Goal: Book appointment/travel/reservation

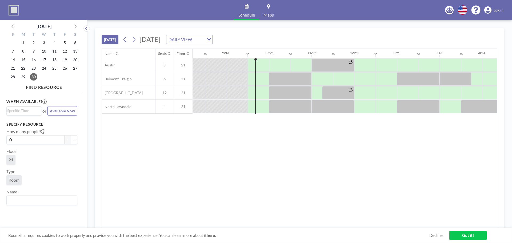
scroll to position [0, 384]
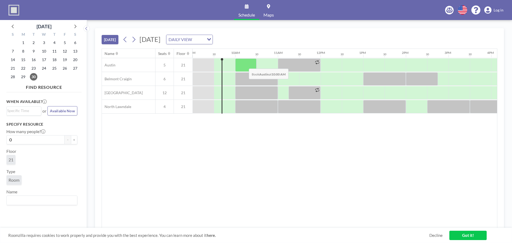
click at [245, 64] on div at bounding box center [245, 64] width 21 height 13
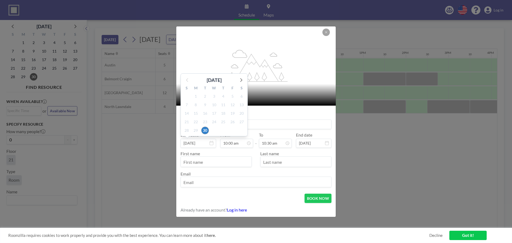
click at [262, 122] on input at bounding box center [256, 124] width 150 height 9
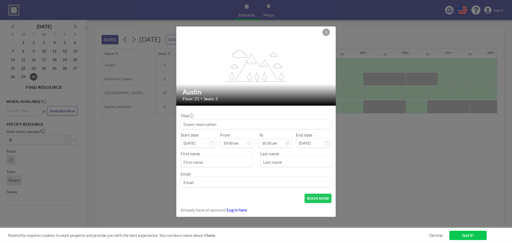
click at [262, 122] on input at bounding box center [256, 124] width 150 height 9
type input "[PERSON_NAME]/[PERSON_NAME]"
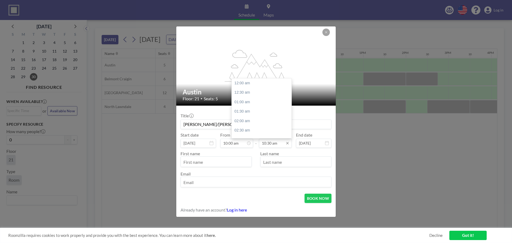
click at [274, 147] on input "10:30 am" at bounding box center [275, 143] width 33 height 9
click at [244, 93] on div "11:00 am" at bounding box center [263, 93] width 62 height 10
type input "11:00 am"
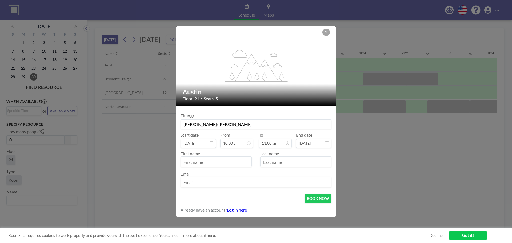
click at [224, 160] on input "text" at bounding box center [216, 161] width 71 height 9
type input "[PERSON_NAME]"
type input "[EMAIL_ADDRESS][DOMAIN_NAME]"
click at [316, 199] on button "BOOK NOW" at bounding box center [317, 197] width 27 height 9
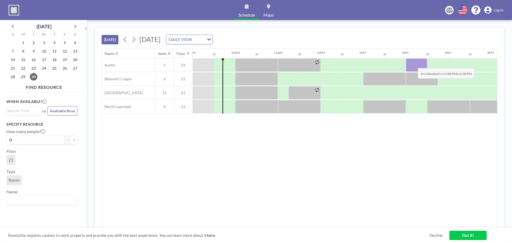
click at [413, 64] on div at bounding box center [416, 64] width 21 height 13
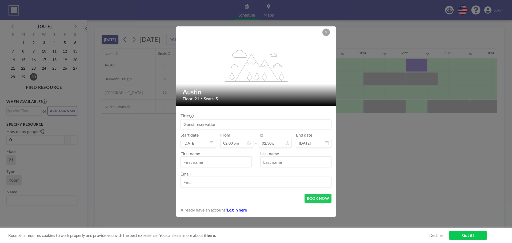
click at [256, 120] on input at bounding box center [256, 124] width 150 height 9
type input "[PERSON_NAME]"
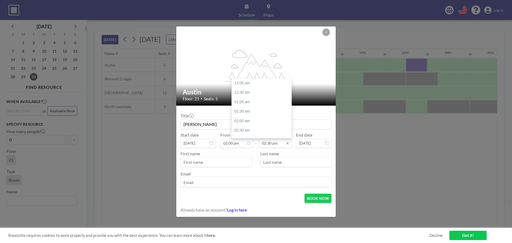
click at [269, 139] on input "02:30 pm" at bounding box center [275, 143] width 33 height 9
click at [239, 93] on div "03:00 pm" at bounding box center [263, 93] width 62 height 10
type input "03:00 pm"
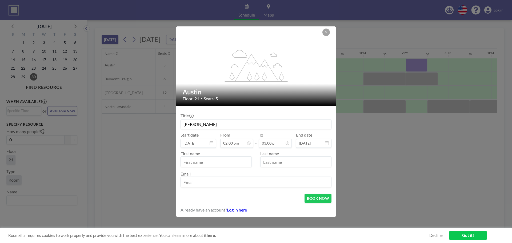
scroll to position [76, 0]
click at [214, 162] on input "text" at bounding box center [216, 161] width 71 height 9
type input "[PERSON_NAME]"
click at [201, 184] on input "email" at bounding box center [256, 182] width 150 height 9
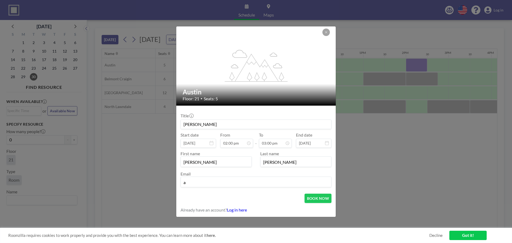
type input "[EMAIL_ADDRESS][DOMAIN_NAME]"
click at [315, 196] on button "BOOK NOW" at bounding box center [317, 197] width 27 height 9
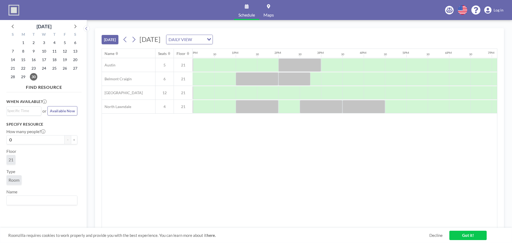
scroll to position [0, 512]
click at [370, 64] on div at bounding box center [373, 64] width 21 height 13
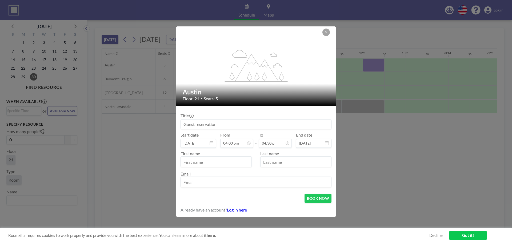
click at [235, 127] on input at bounding box center [256, 124] width 150 height 9
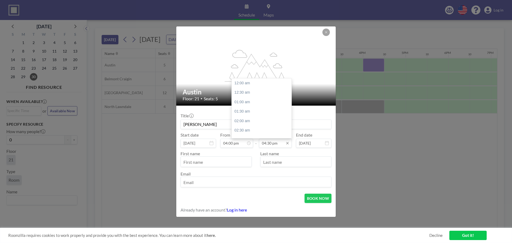
scroll to position [313, 0]
type input "[PERSON_NAME]"
click at [272, 143] on input "04:30 pm" at bounding box center [275, 143] width 33 height 9
click at [240, 93] on div "05:00 pm" at bounding box center [263, 93] width 62 height 10
type input "05:00 pm"
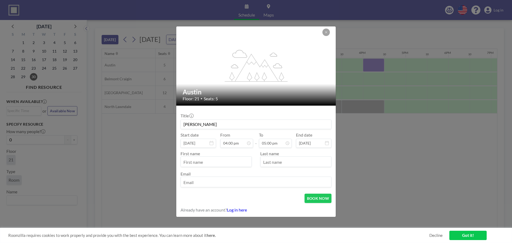
click at [205, 163] on input "text" at bounding box center [216, 161] width 71 height 9
type input "[PERSON_NAME]"
click at [187, 184] on input "email" at bounding box center [256, 182] width 150 height 9
type input "[EMAIL_ADDRESS][DOMAIN_NAME]"
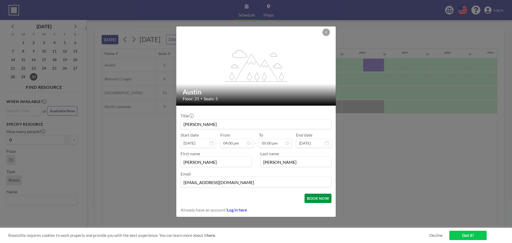
click at [317, 200] on button "BOOK NOW" at bounding box center [317, 197] width 27 height 9
